Goal: Transaction & Acquisition: Purchase product/service

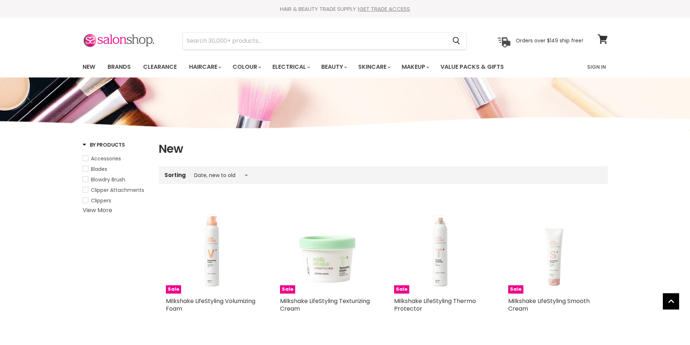
select select "created-descending"
click at [91, 67] on link "New" at bounding box center [89, 66] width 24 height 15
select select "created-descending"
click at [116, 68] on link "Brands" at bounding box center [119, 66] width 34 height 15
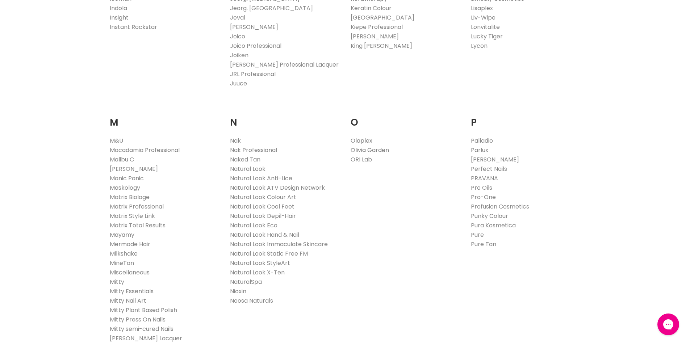
click at [359, 148] on link "Olivia Garden" at bounding box center [369, 150] width 38 height 8
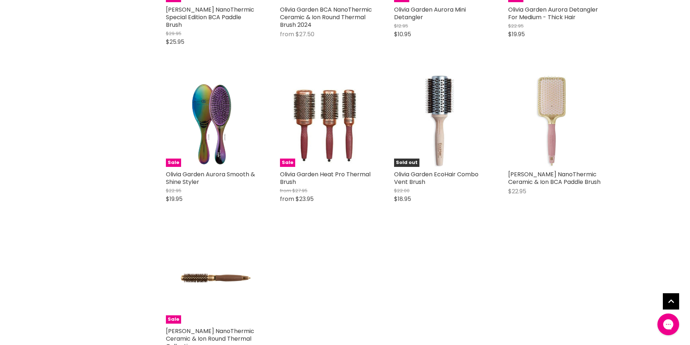
scroll to position [290, 0]
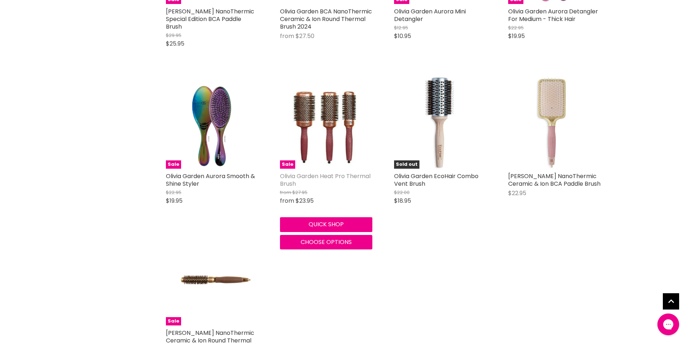
click at [350, 177] on link "Olivia Garden Heat Pro Thermal Brush" at bounding box center [325, 180] width 90 height 16
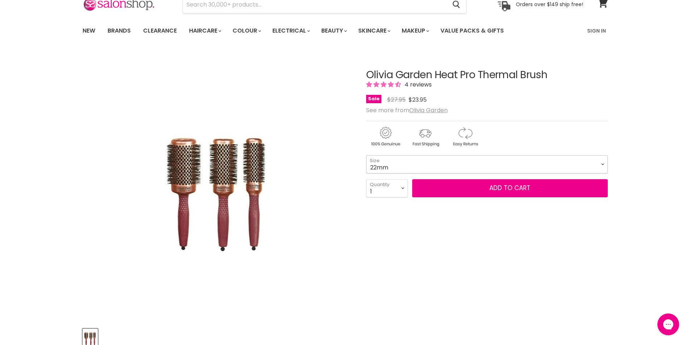
click at [600, 163] on select "22mm 32mm 42mm 52mm" at bounding box center [486, 164] width 241 height 18
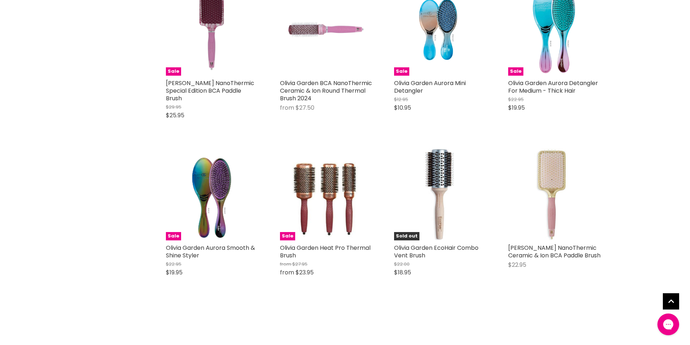
scroll to position [214, 0]
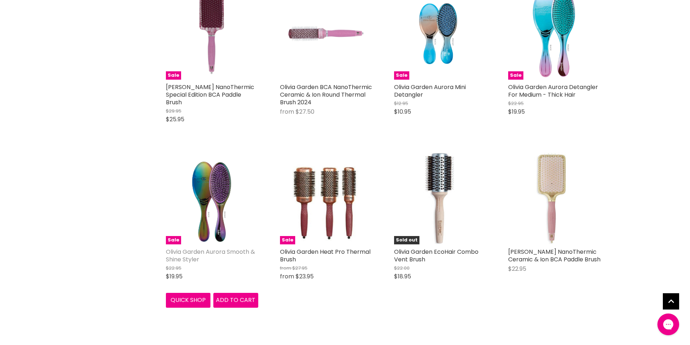
click at [214, 249] on link "Olivia Garden Aurora Smooth & Shine Styler" at bounding box center [210, 256] width 89 height 16
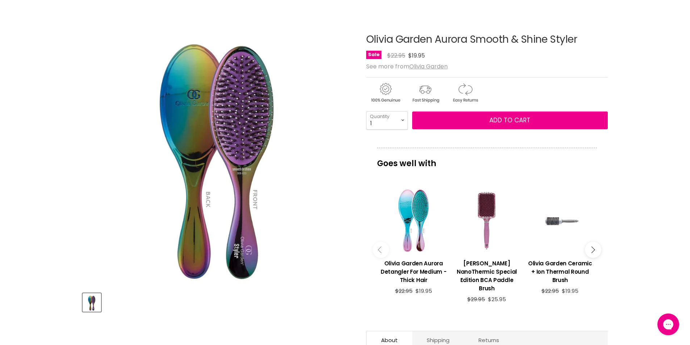
scroll to position [72, 0]
